Goal: Task Accomplishment & Management: Use online tool/utility

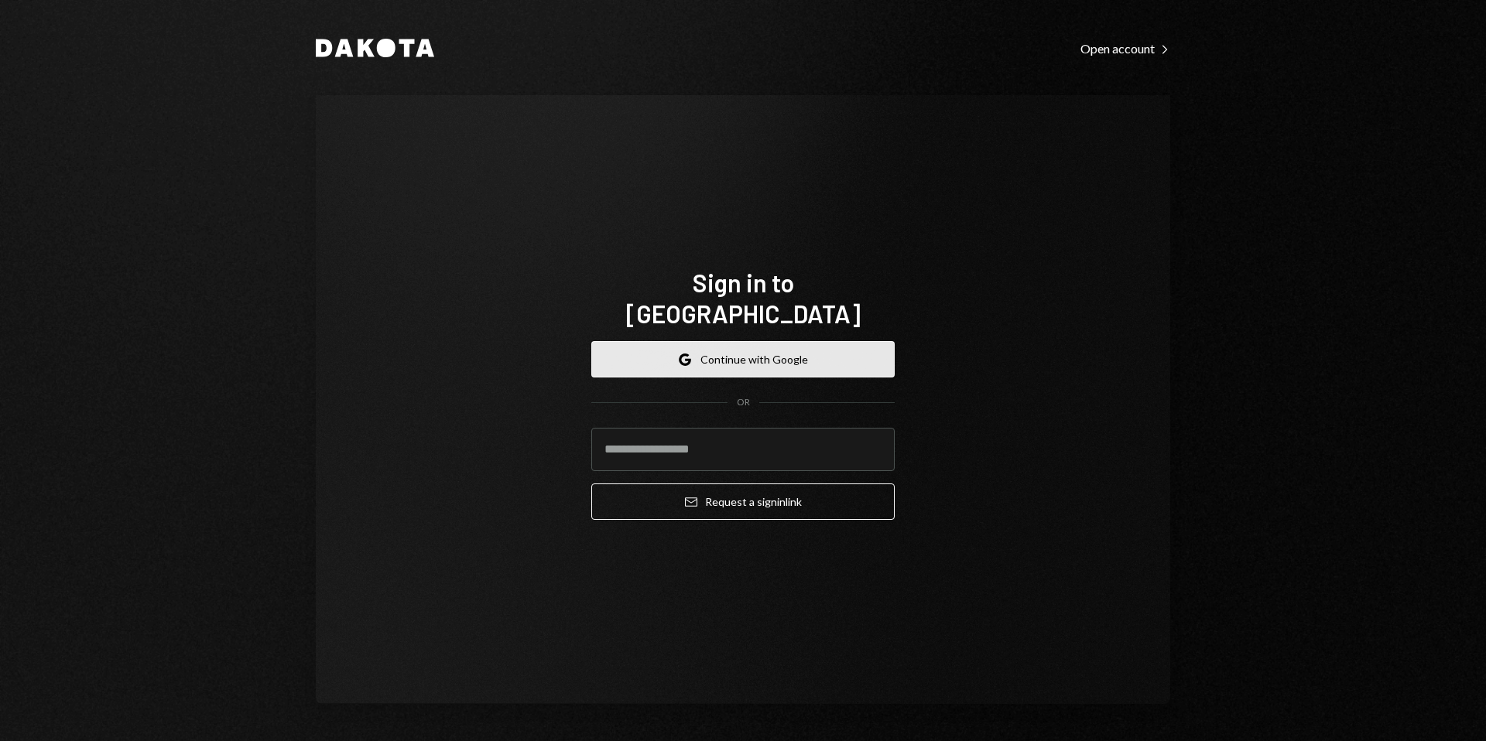
click at [733, 345] on button "Google Continue with Google" at bounding box center [742, 359] width 303 height 36
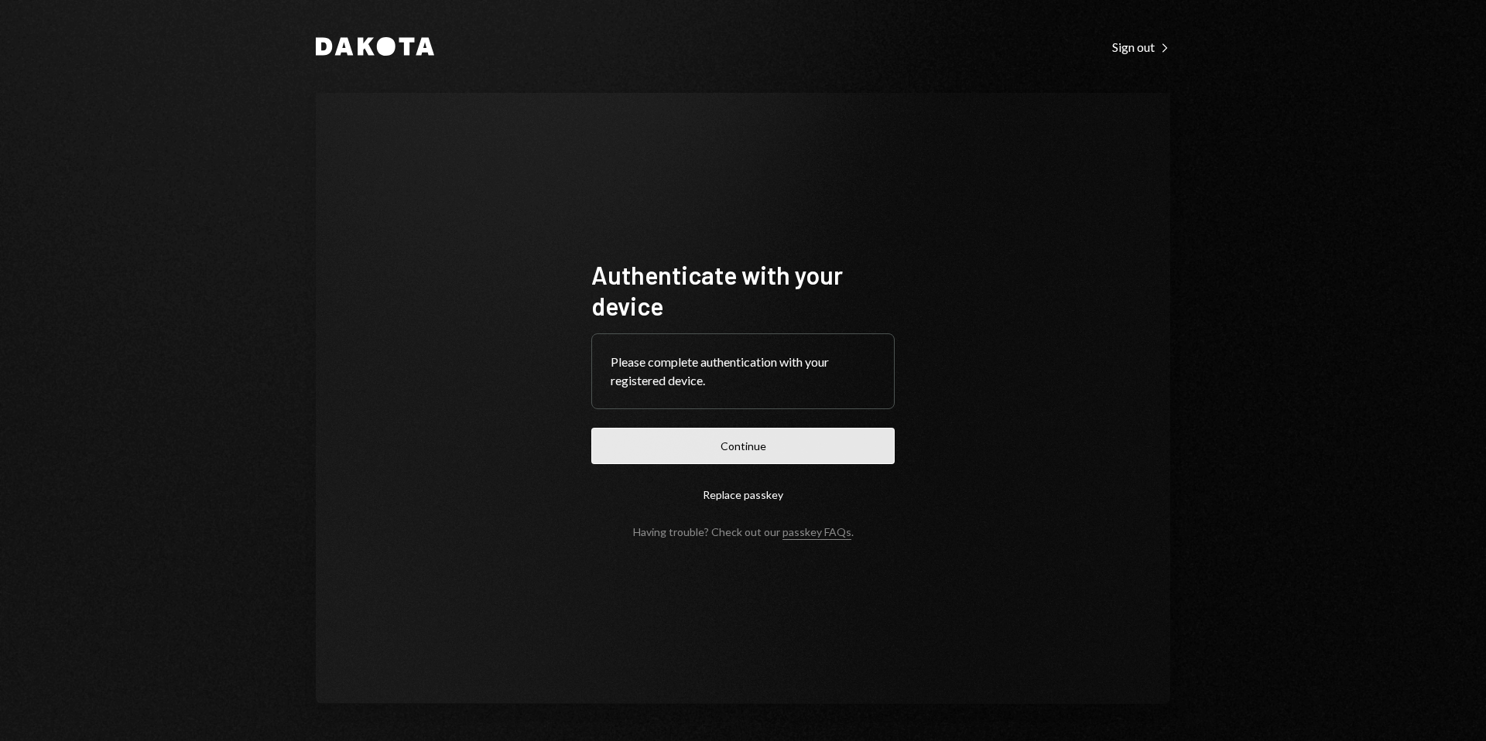
click at [806, 451] on button "Continue" at bounding box center [742, 446] width 303 height 36
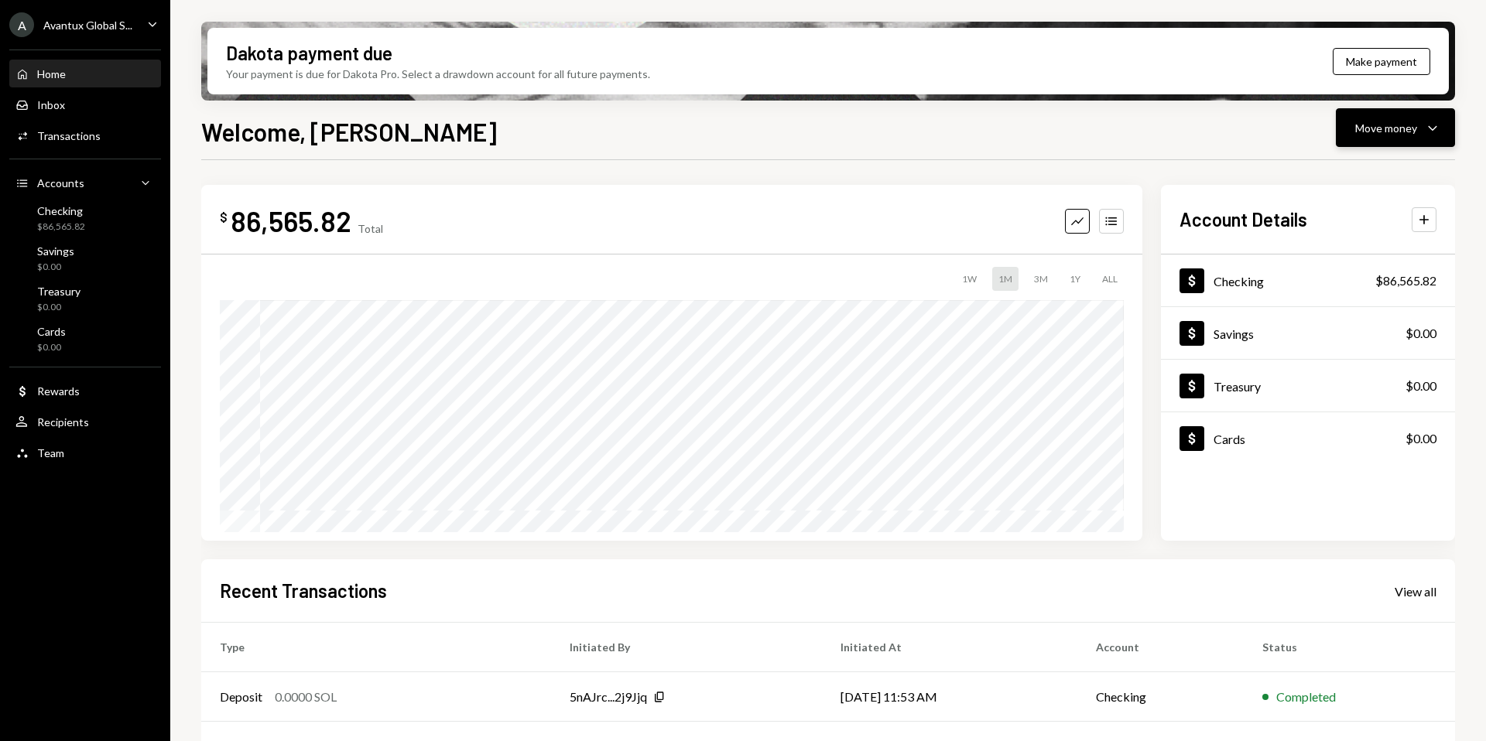
click at [1418, 138] on button "Move money Caret Down" at bounding box center [1395, 127] width 119 height 39
click at [1368, 172] on div "Send" at bounding box center [1382, 174] width 113 height 16
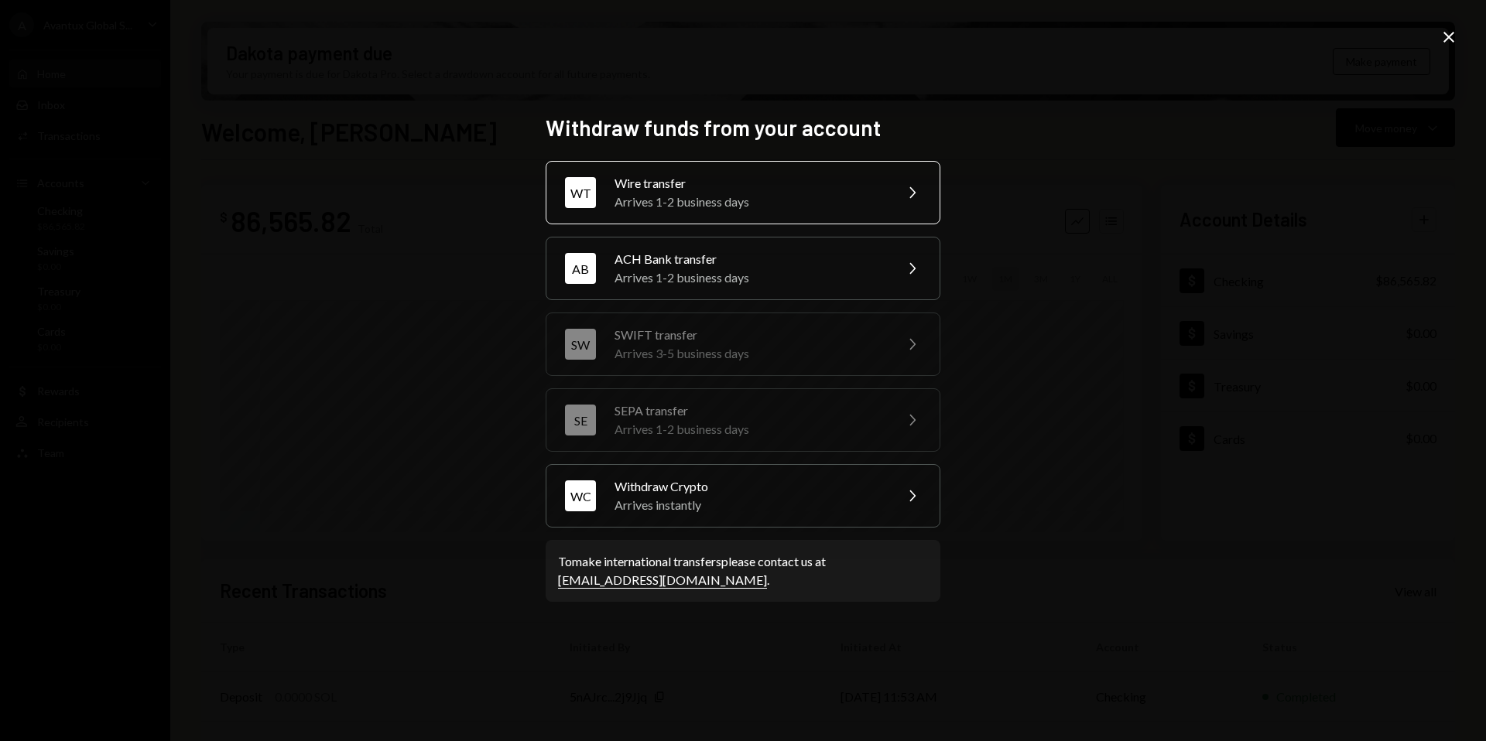
click at [788, 193] on div "Arrives 1-2 business days" at bounding box center [748, 202] width 269 height 19
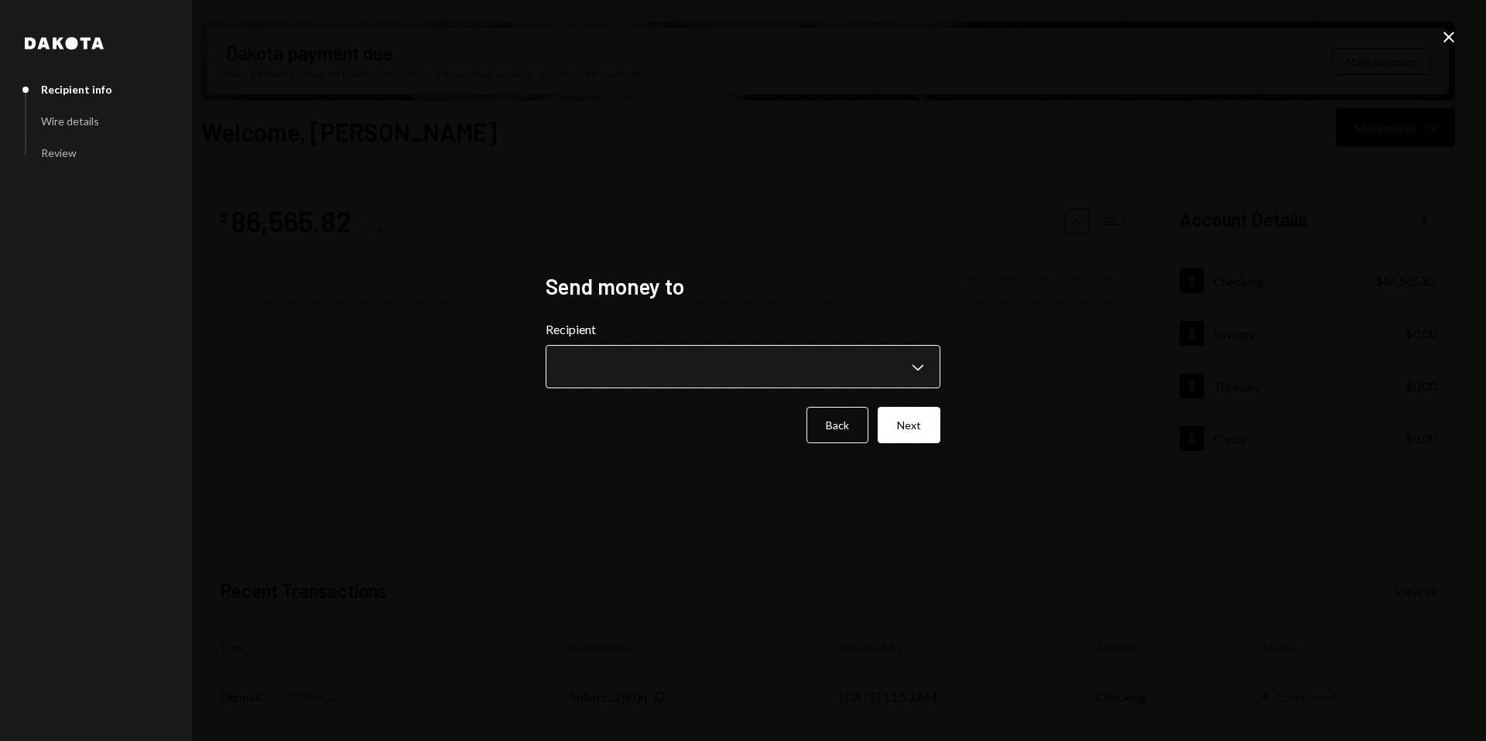
click at [916, 372] on body "A Avantux Global S... Caret Down Home Home Inbox Inbox Activities Transactions …" at bounding box center [743, 370] width 1486 height 741
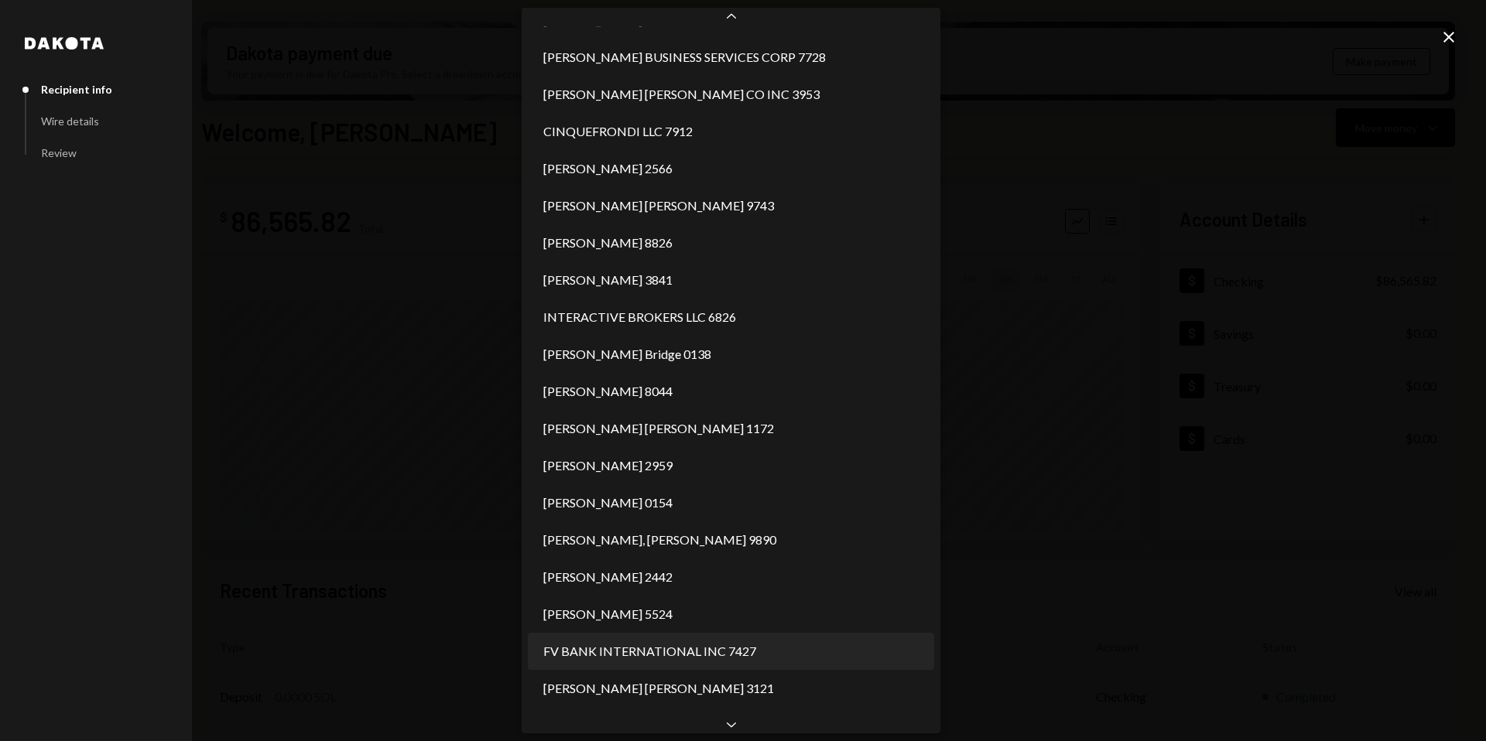
scroll to position [700, 0]
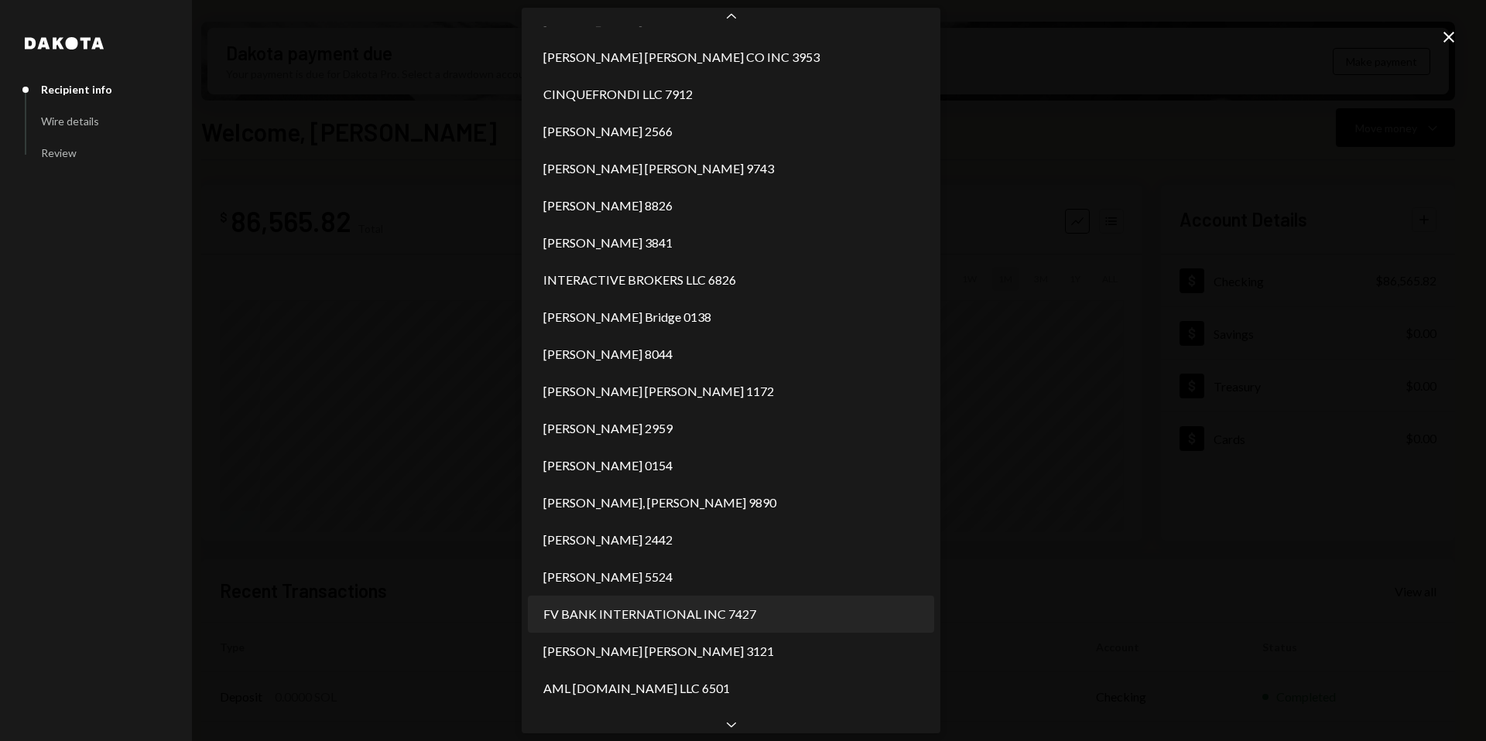
select select "**********"
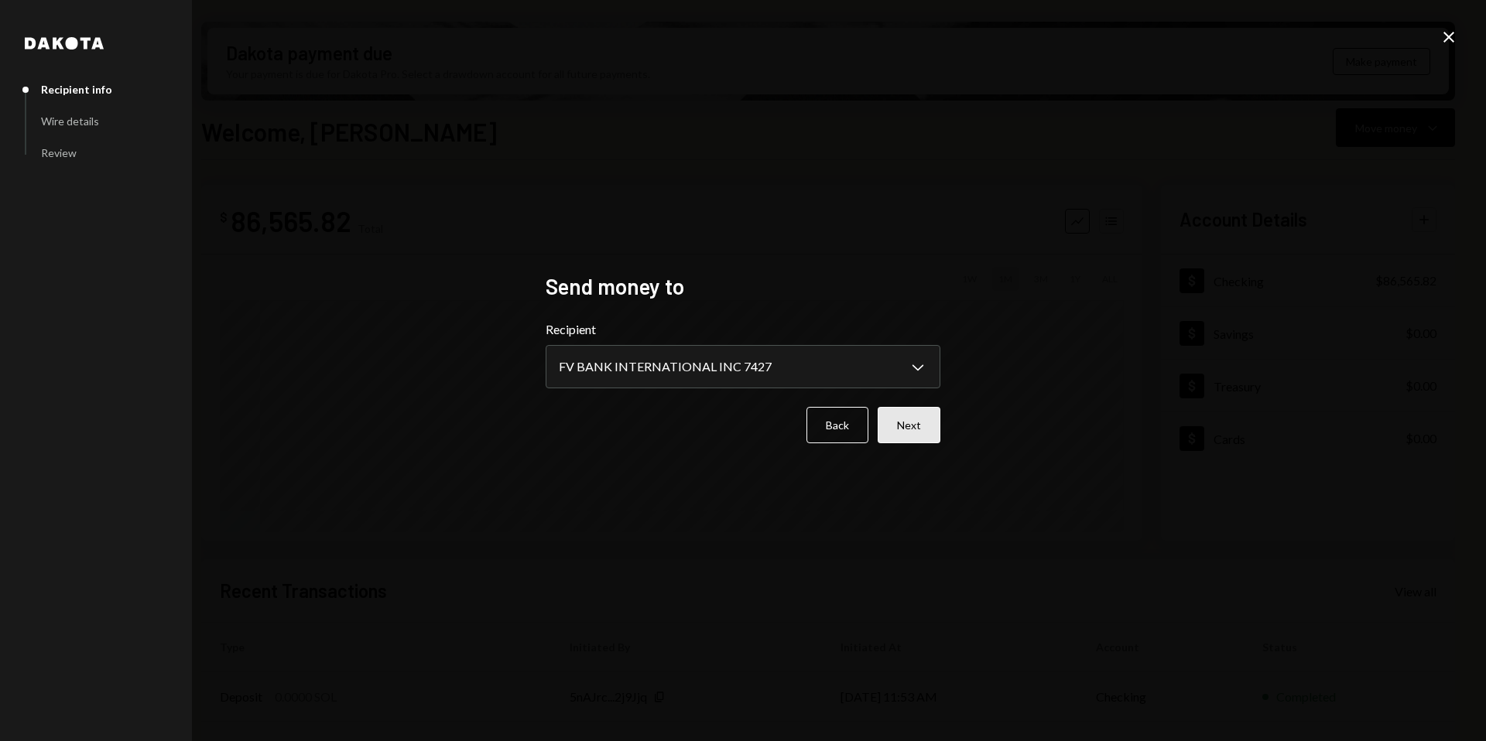
click at [914, 429] on button "Next" at bounding box center [909, 425] width 63 height 36
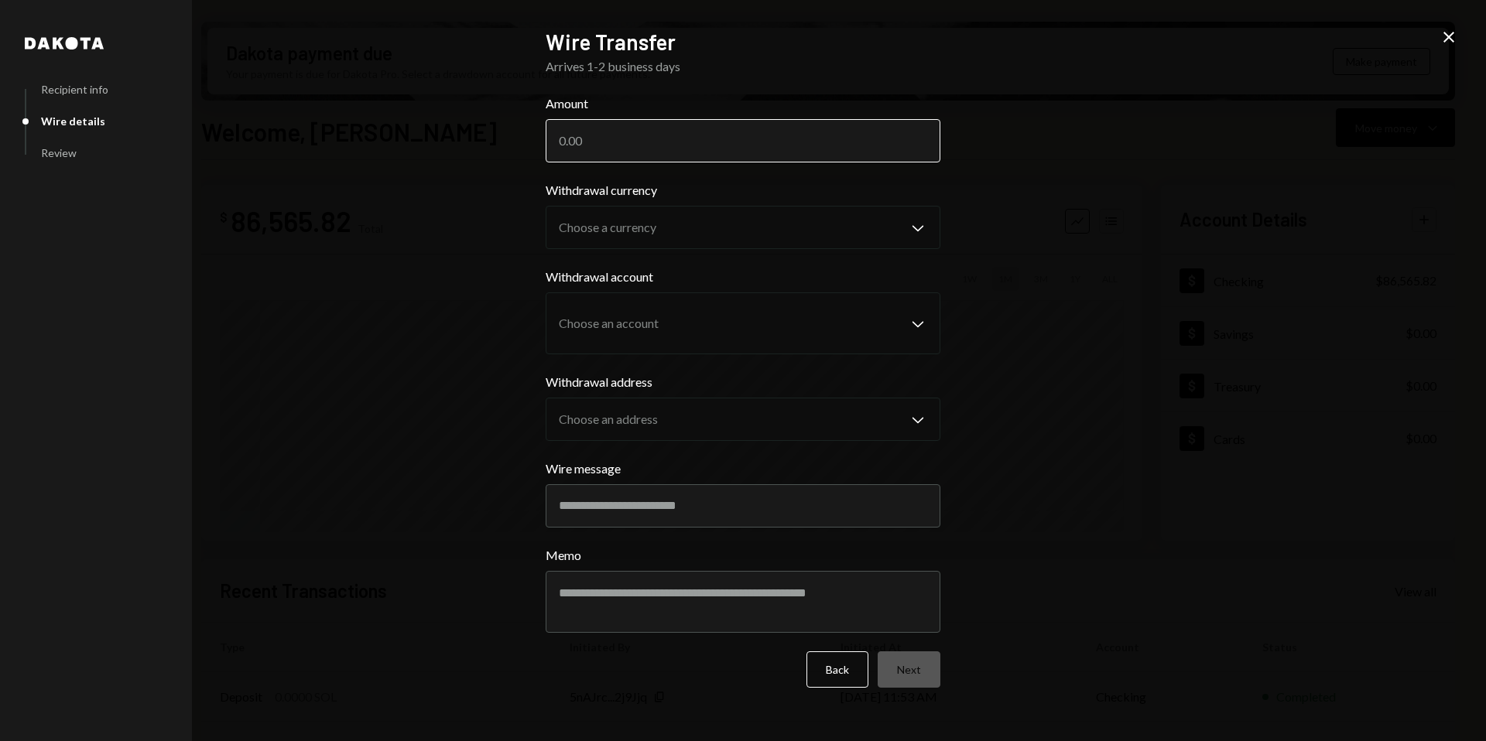
click at [642, 154] on input "Amount" at bounding box center [743, 140] width 395 height 43
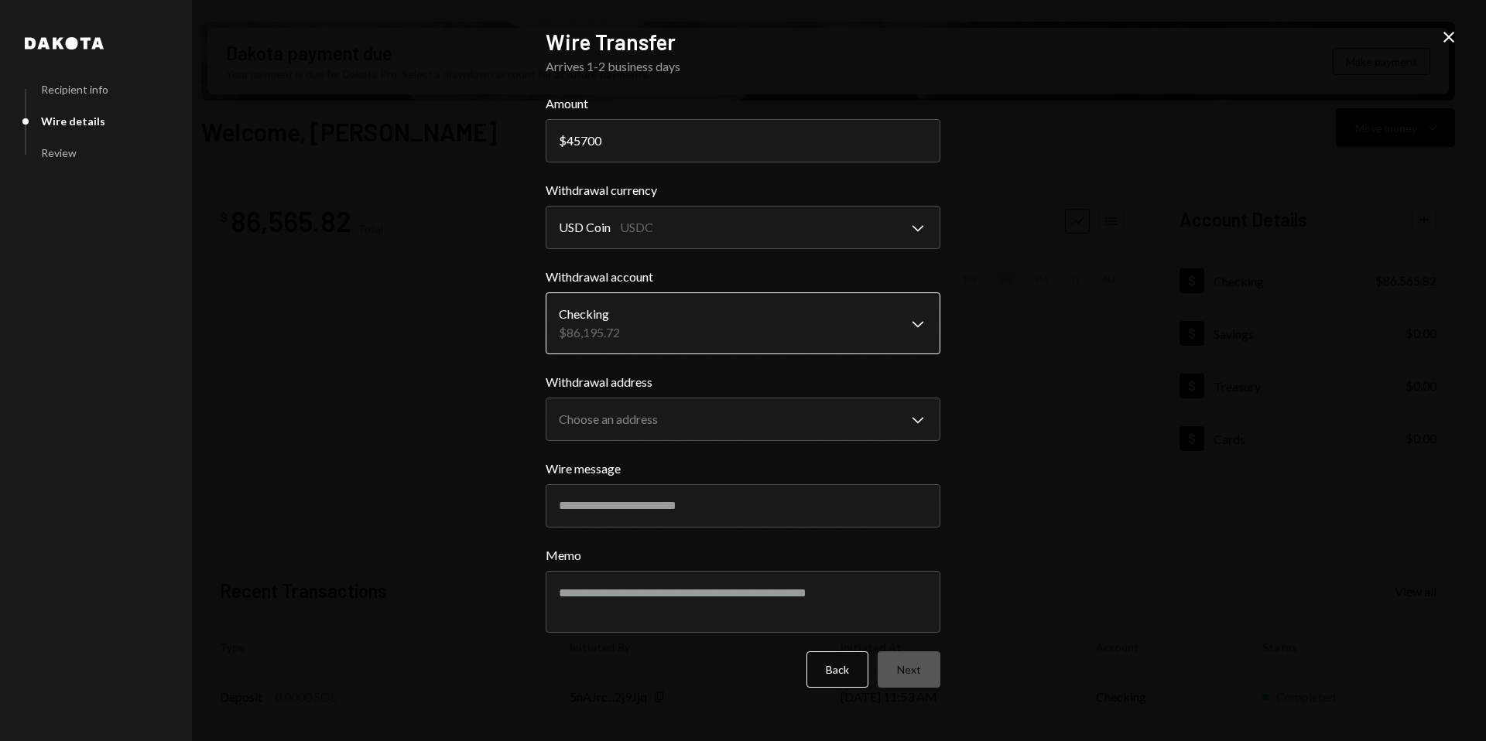
type input "45700"
click at [708, 328] on body "A Avantux Global S... Caret Down Home Home Inbox Inbox Activities Transactions …" at bounding box center [743, 370] width 1486 height 741
click at [718, 424] on body "A Avantux Global S... Caret Down Home Home Inbox Inbox Activities Transactions …" at bounding box center [743, 370] width 1486 height 741
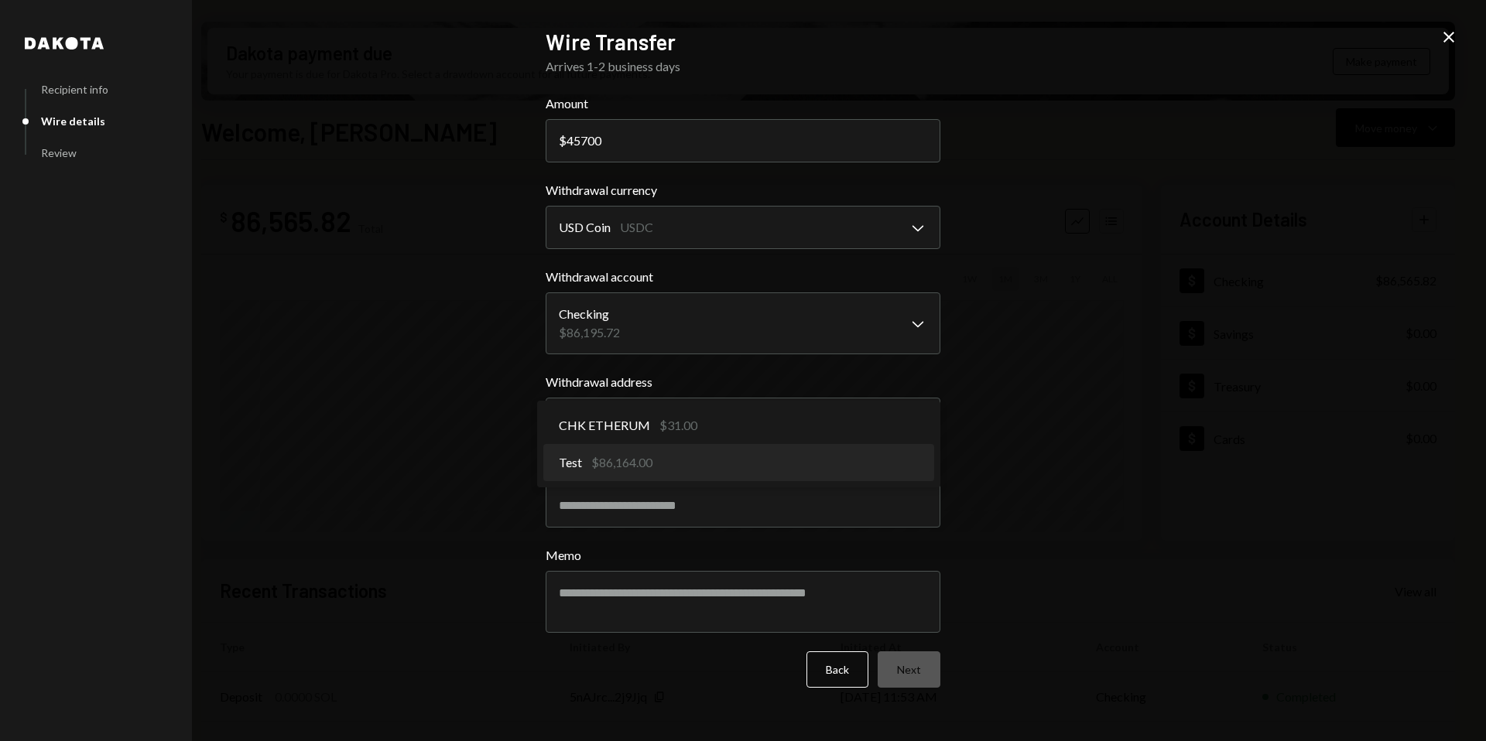
select select "**********"
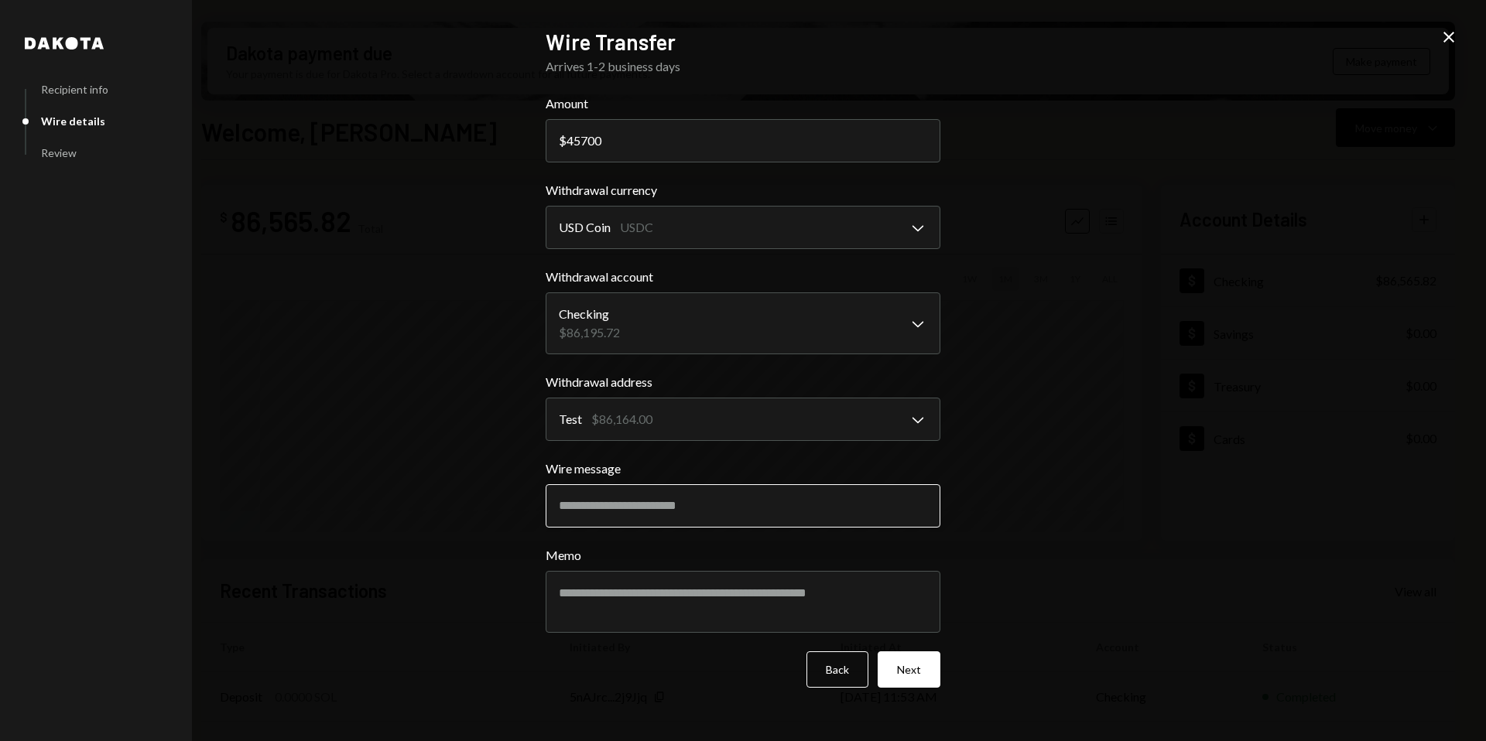
click at [650, 504] on input "Wire message" at bounding box center [743, 505] width 395 height 43
type input "**********"
click at [907, 663] on button "Next" at bounding box center [909, 670] width 63 height 36
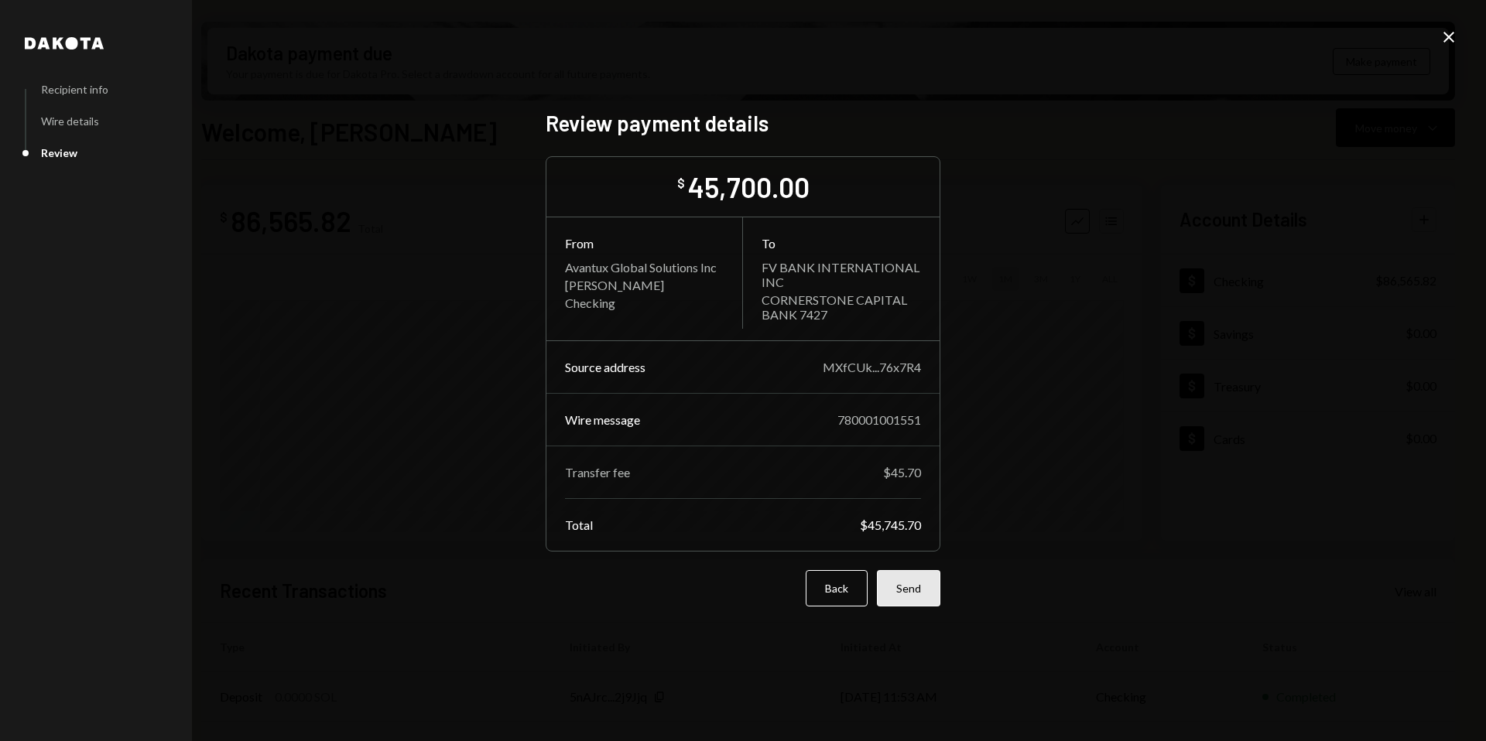
click at [913, 589] on button "Send" at bounding box center [908, 588] width 63 height 36
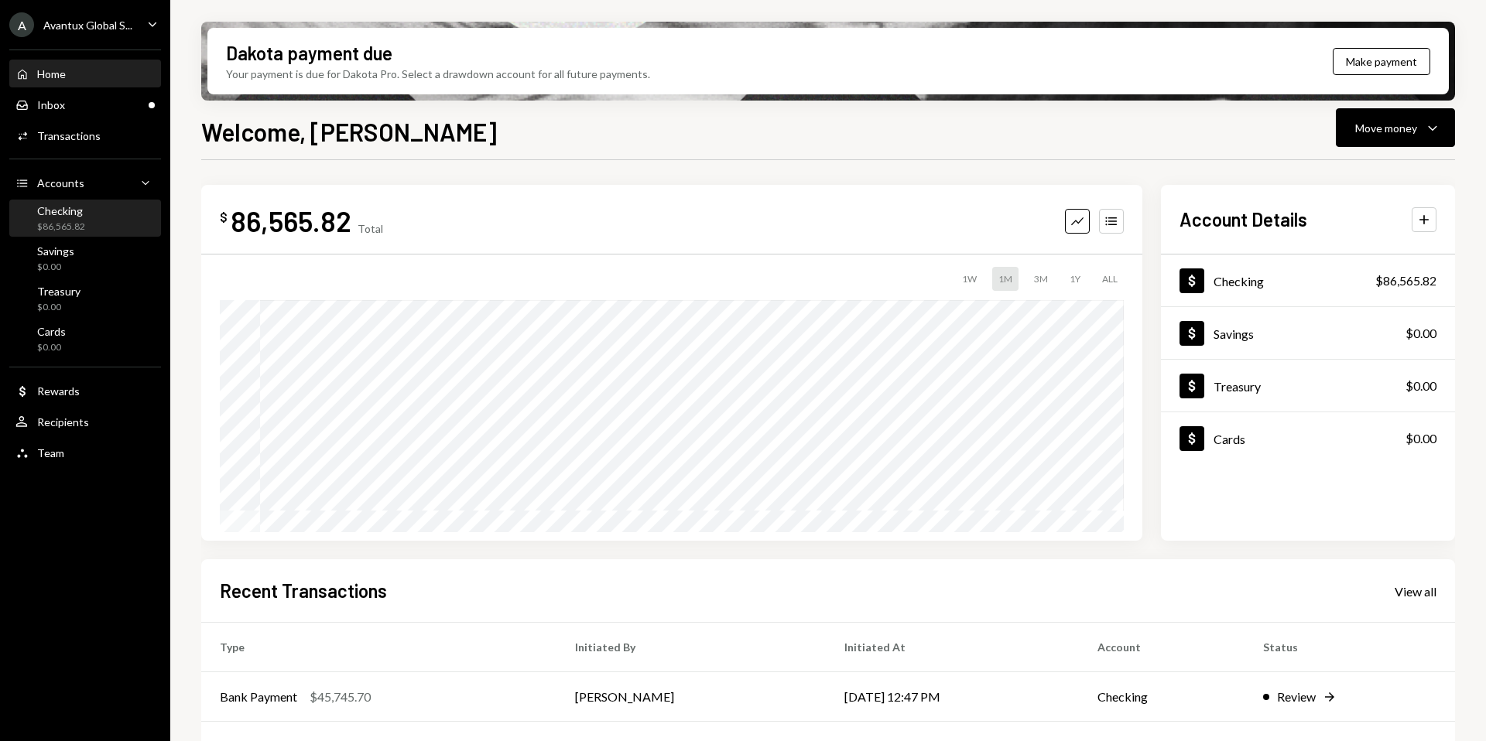
click at [80, 223] on div "$86,565.82" at bounding box center [61, 227] width 48 height 13
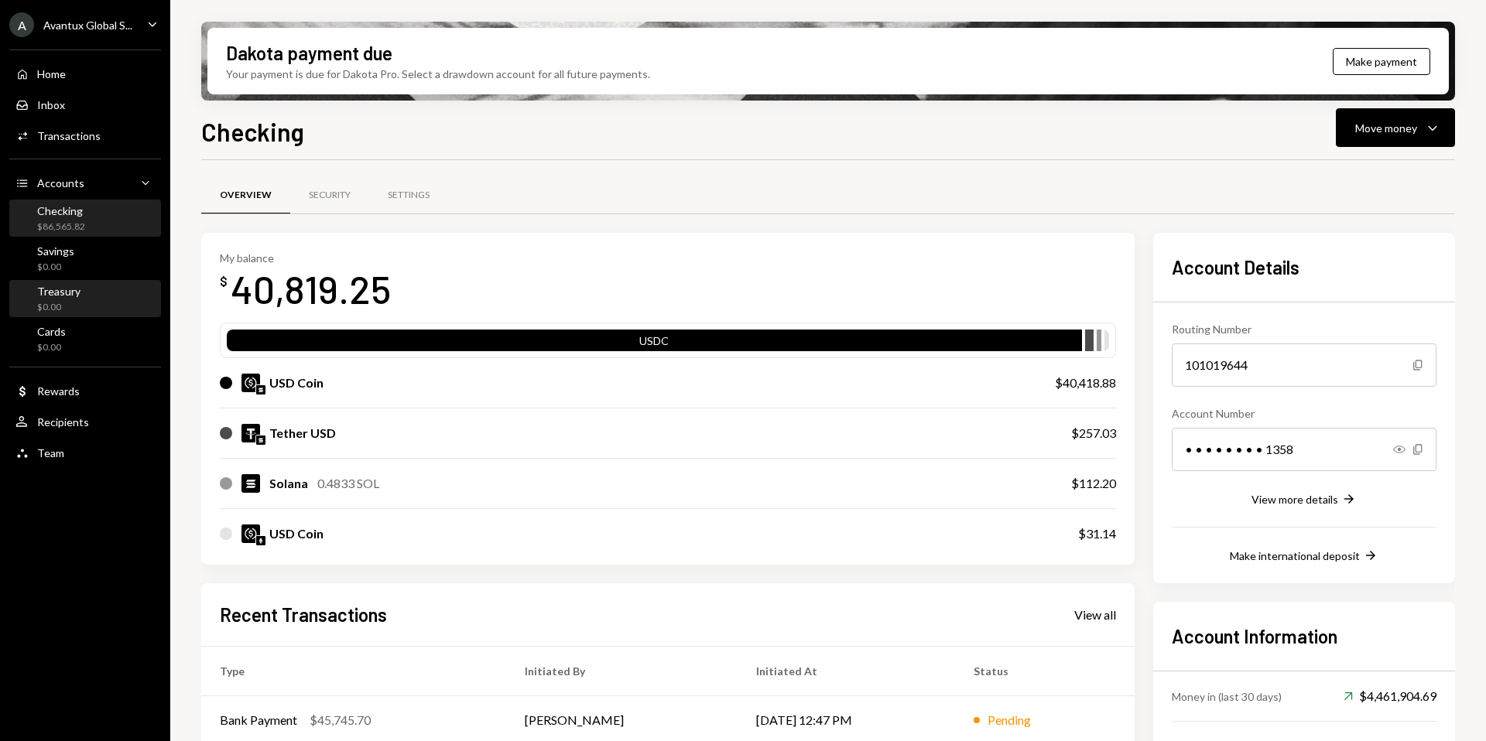
click at [74, 293] on div "Treasury" at bounding box center [58, 291] width 43 height 13
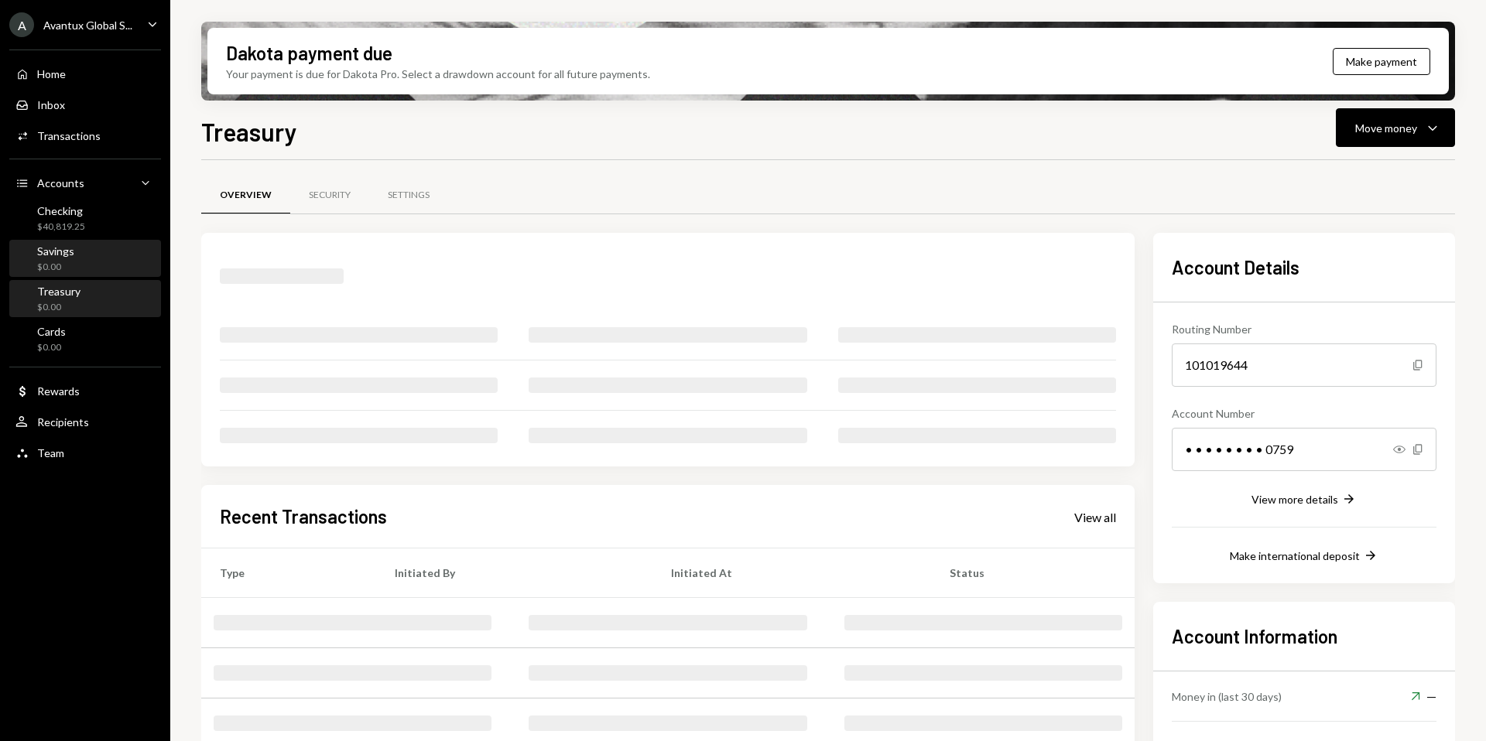
click at [74, 245] on div "Savings $0.00" at bounding box center [84, 259] width 139 height 29
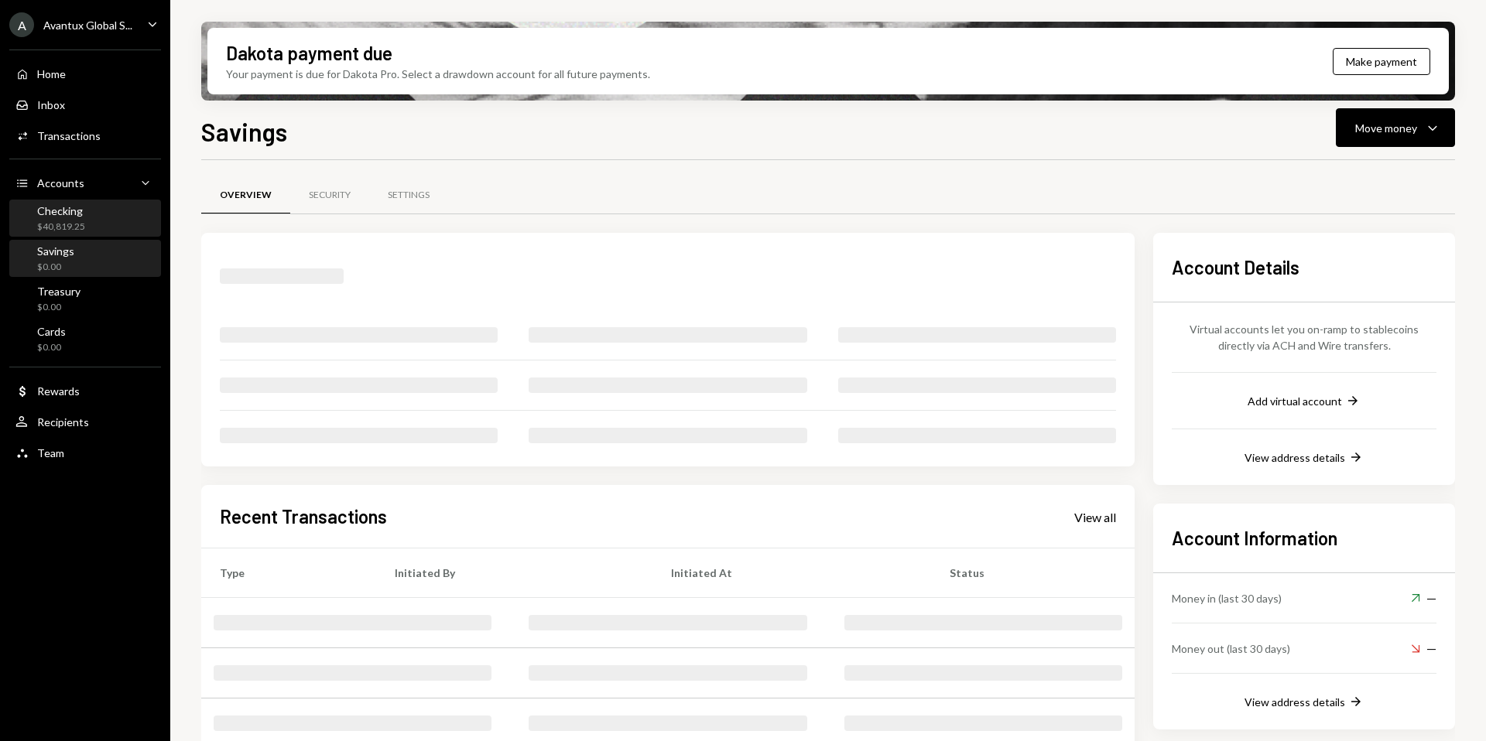
click at [74, 216] on div "Checking" at bounding box center [61, 210] width 48 height 13
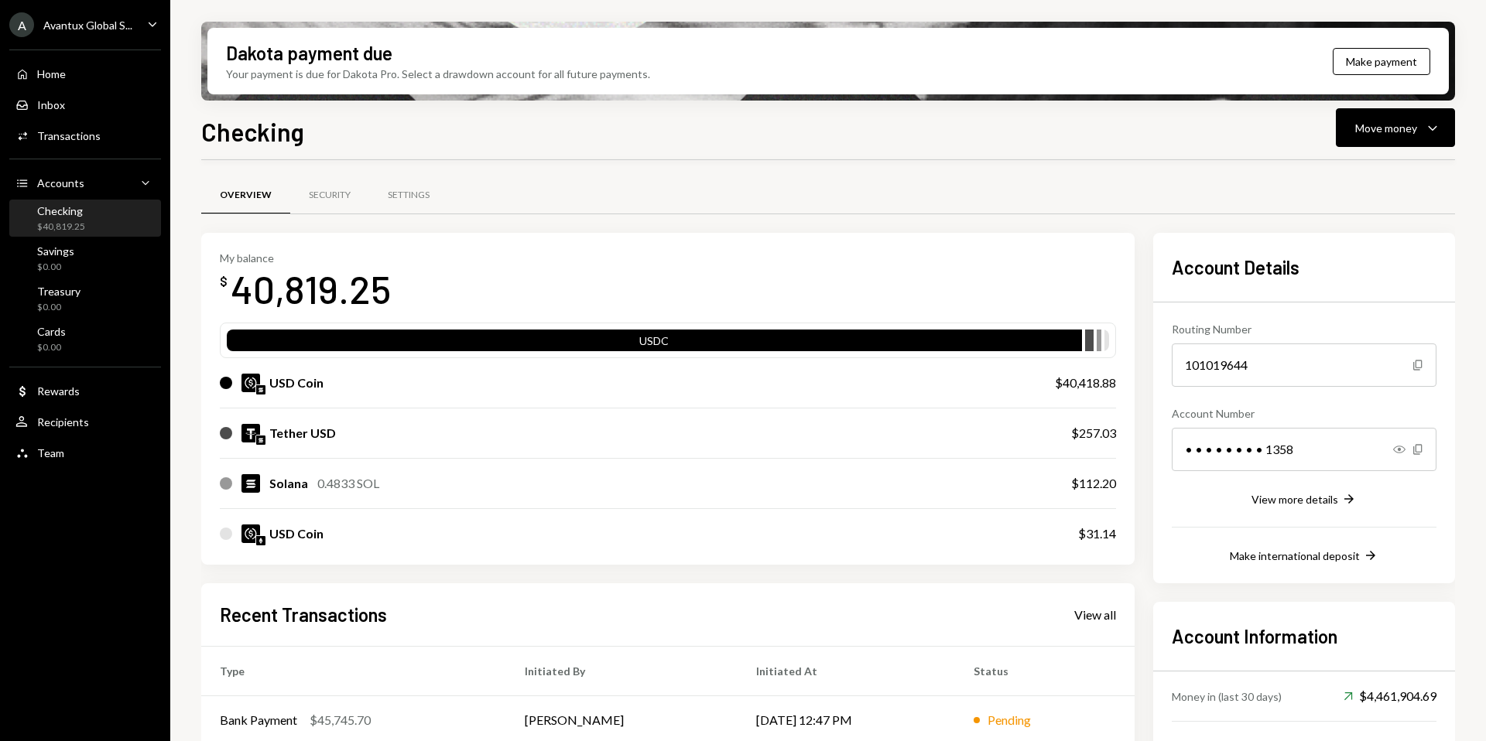
scroll to position [146, 0]
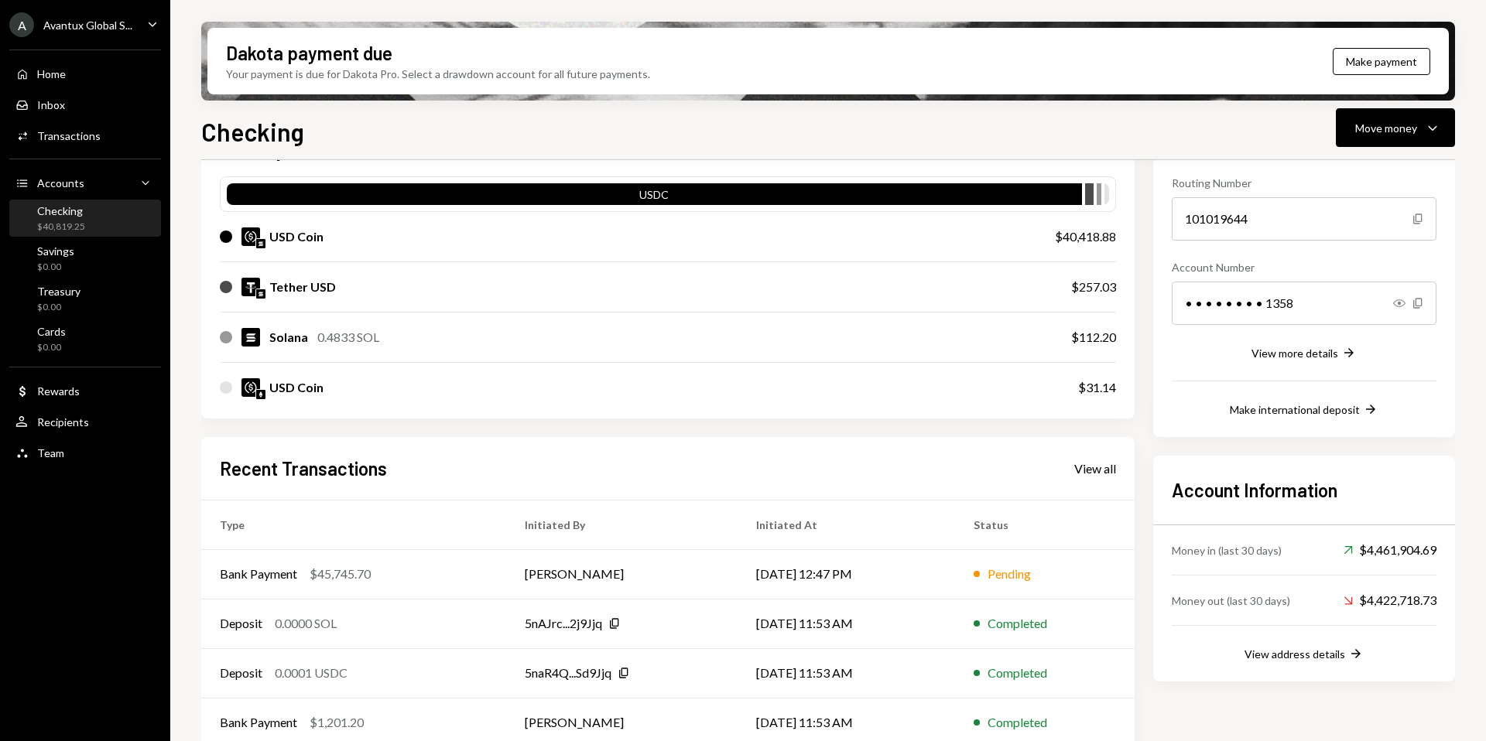
click at [78, 19] on div "Avantux Global S..." at bounding box center [87, 25] width 89 height 13
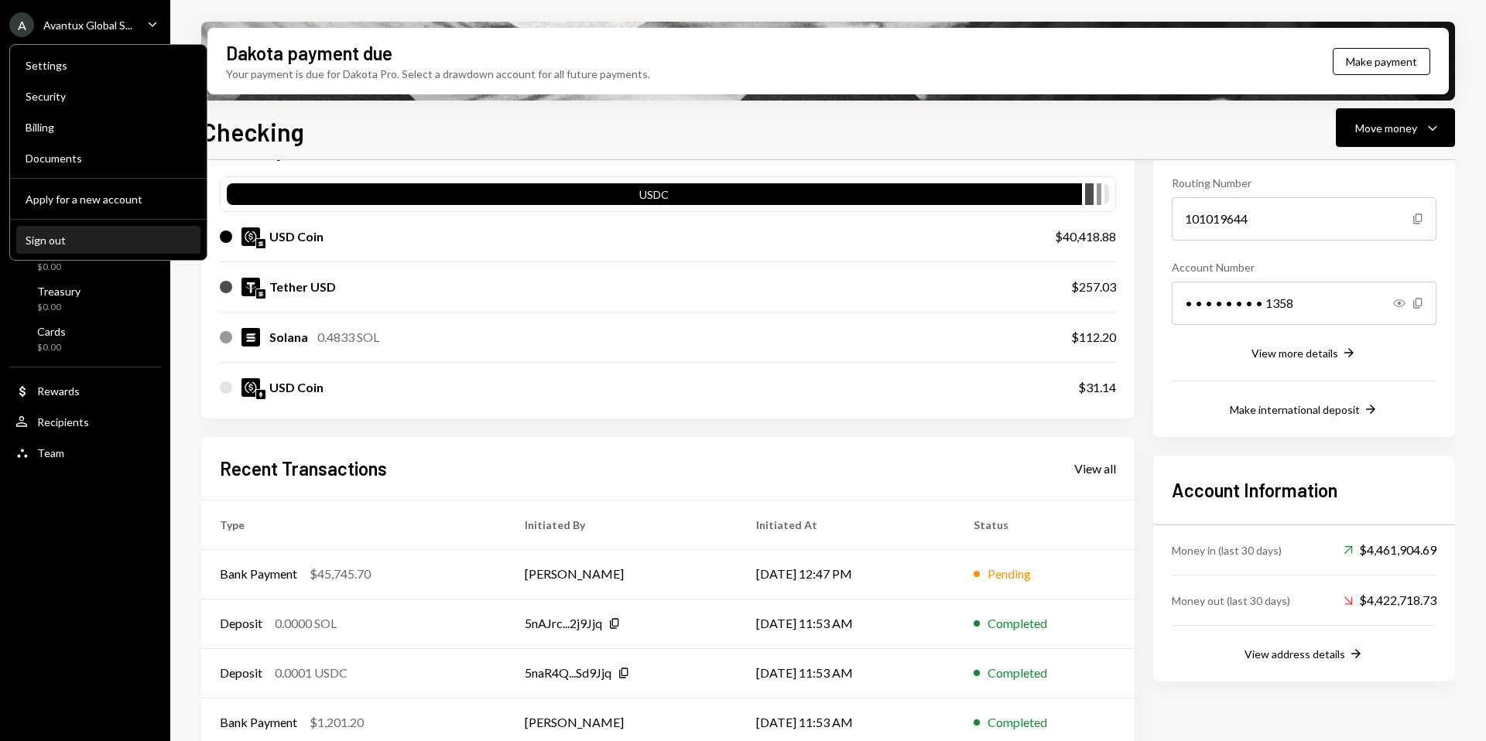
click at [73, 237] on div "Sign out" at bounding box center [109, 240] width 166 height 13
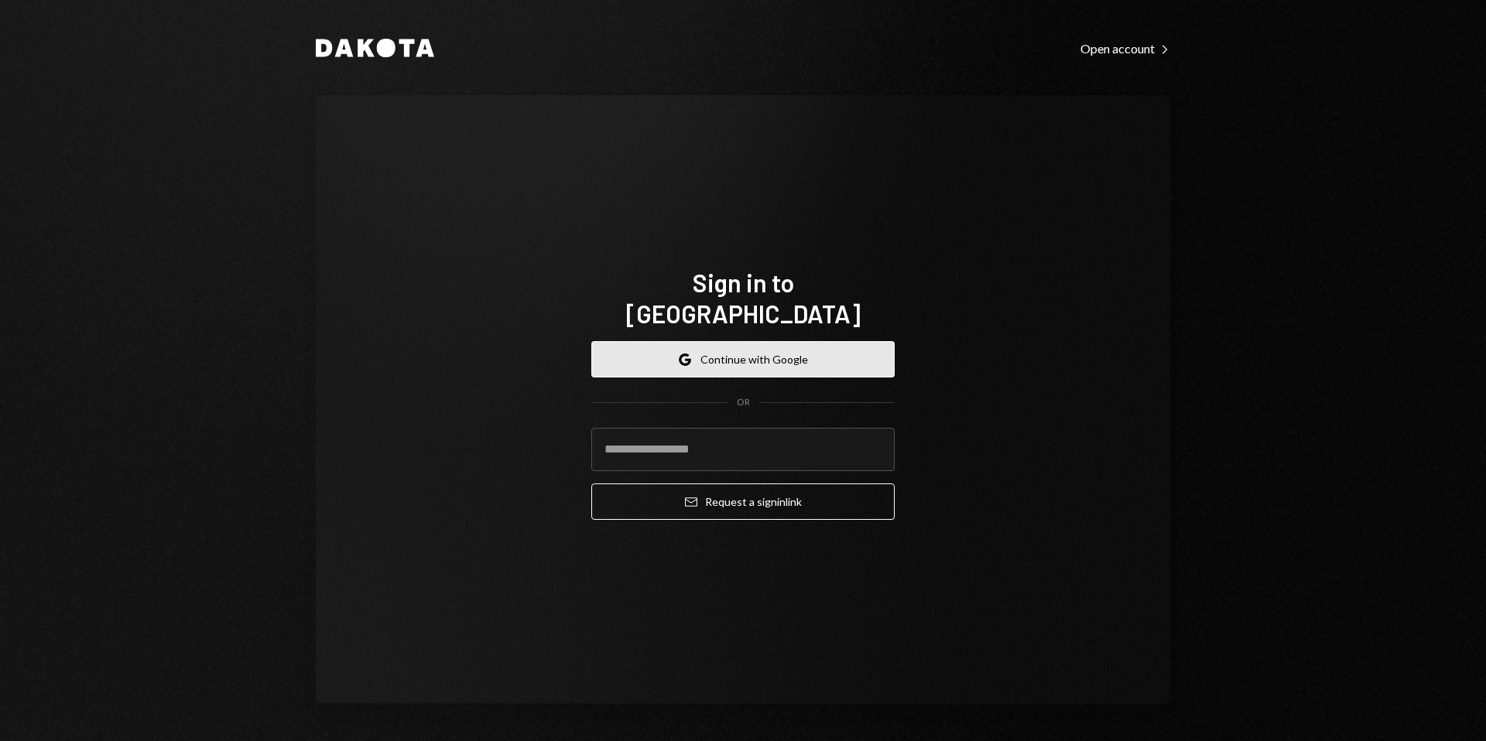
click at [752, 361] on button "Google Continue with Google" at bounding box center [742, 359] width 303 height 36
